Goal: Navigation & Orientation: Find specific page/section

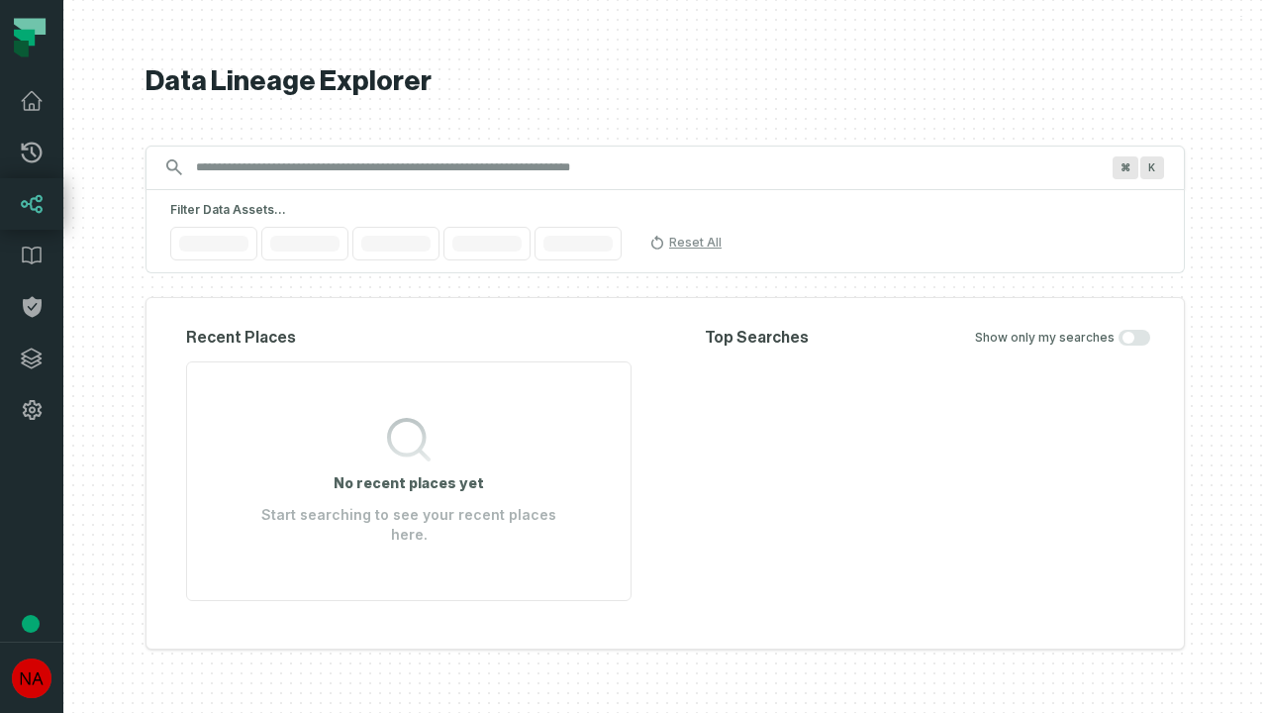
click at [32, 358] on icon at bounding box center [32, 358] width 20 height 20
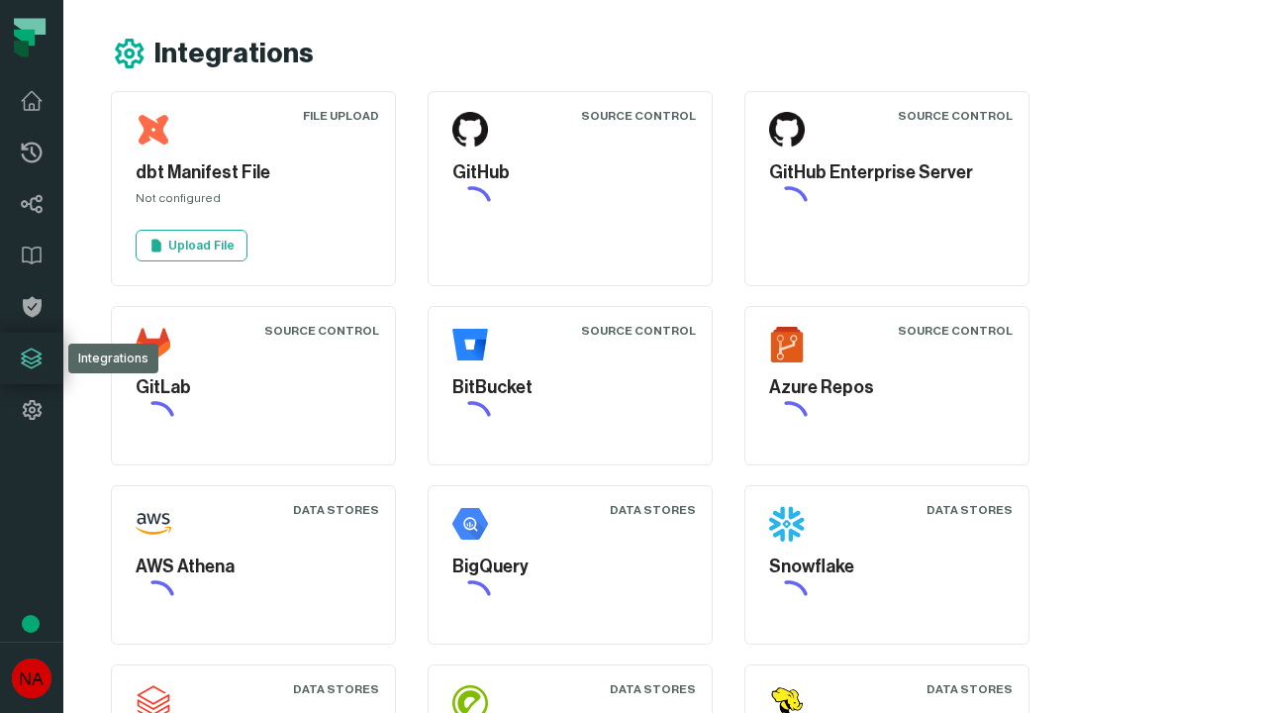
click at [32, 410] on icon at bounding box center [32, 410] width 24 height 24
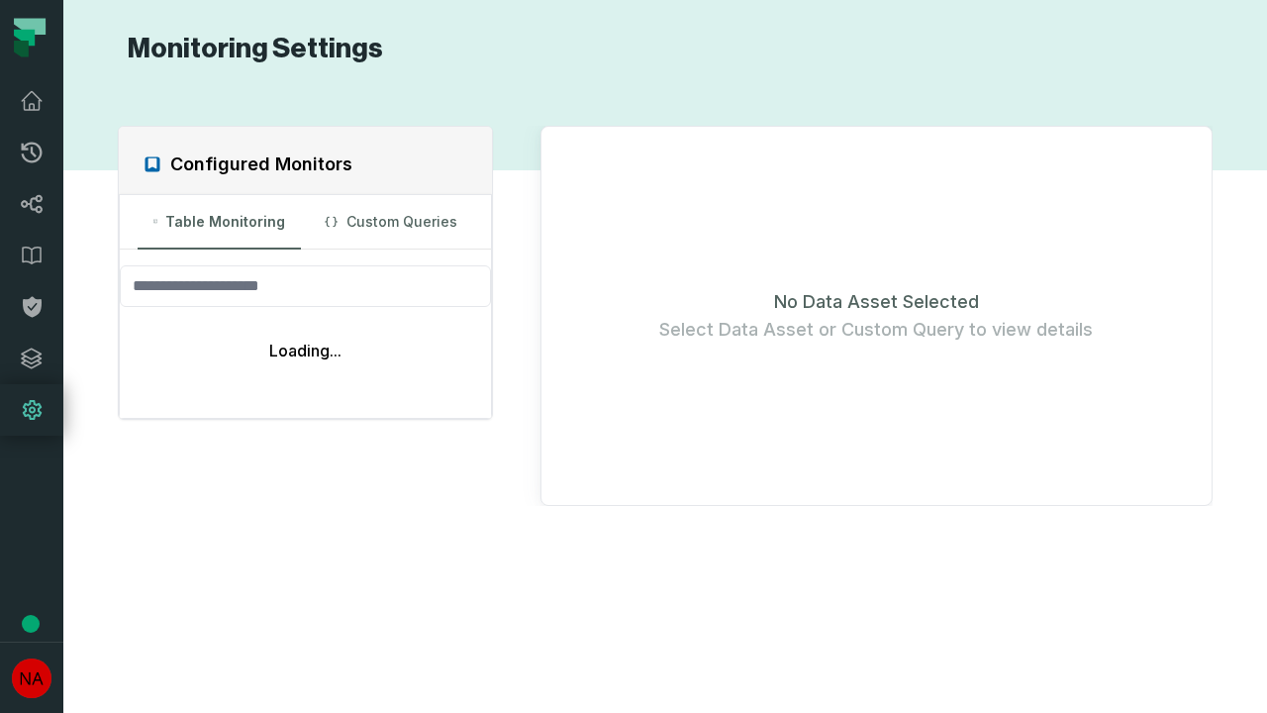
click at [32, 152] on icon at bounding box center [32, 153] width 21 height 21
